Goal: Information Seeking & Learning: Understand process/instructions

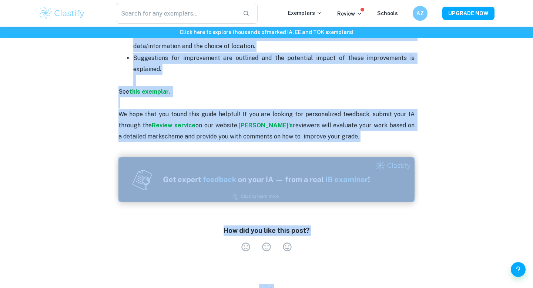
scroll to position [1489, 0]
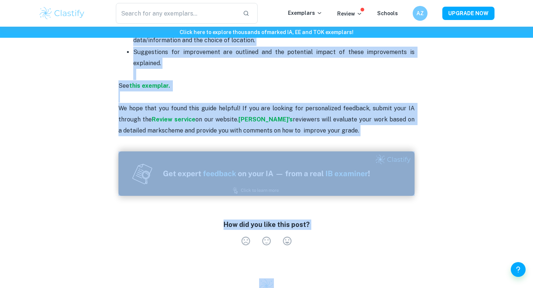
drag, startPoint x: 119, startPoint y: 48, endPoint x: 220, endPoint y: 63, distance: 101.7
copy div "Loremipsu D: Sitametco adipisci eli seddoeiusm tempori - 5 utlabo Etd magnaaliq…"
click at [220, 63] on p "Suggestions for improvement are outlined and the potential impact of these impr…" at bounding box center [273, 64] width 281 height 34
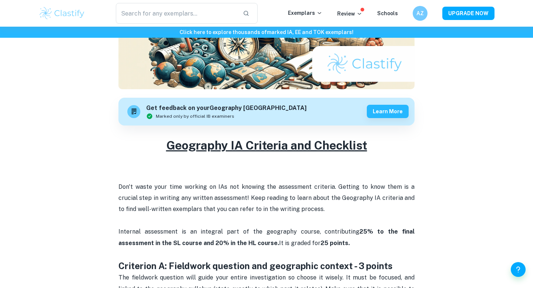
scroll to position [0, 0]
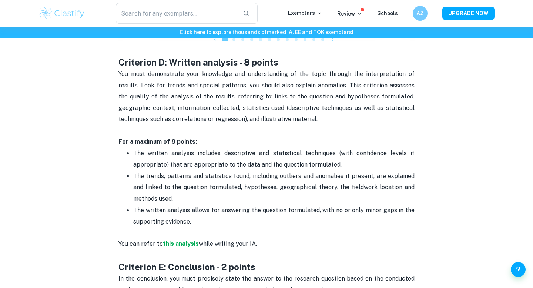
scroll to position [1069, 0]
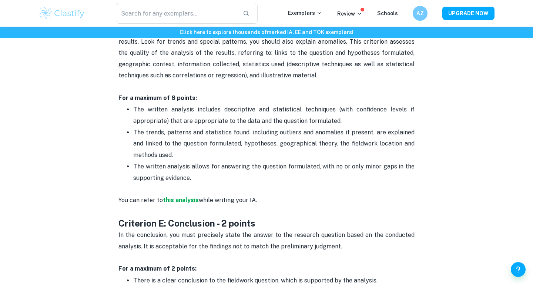
scroll to position [1113, 0]
drag, startPoint x: 132, startPoint y: 131, endPoint x: 419, endPoint y: 134, distance: 287.2
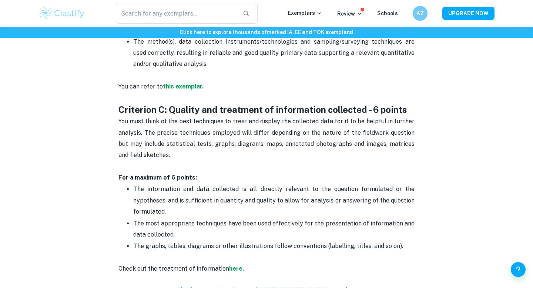
scroll to position [714, 0]
